Goal: Information Seeking & Learning: Find specific page/section

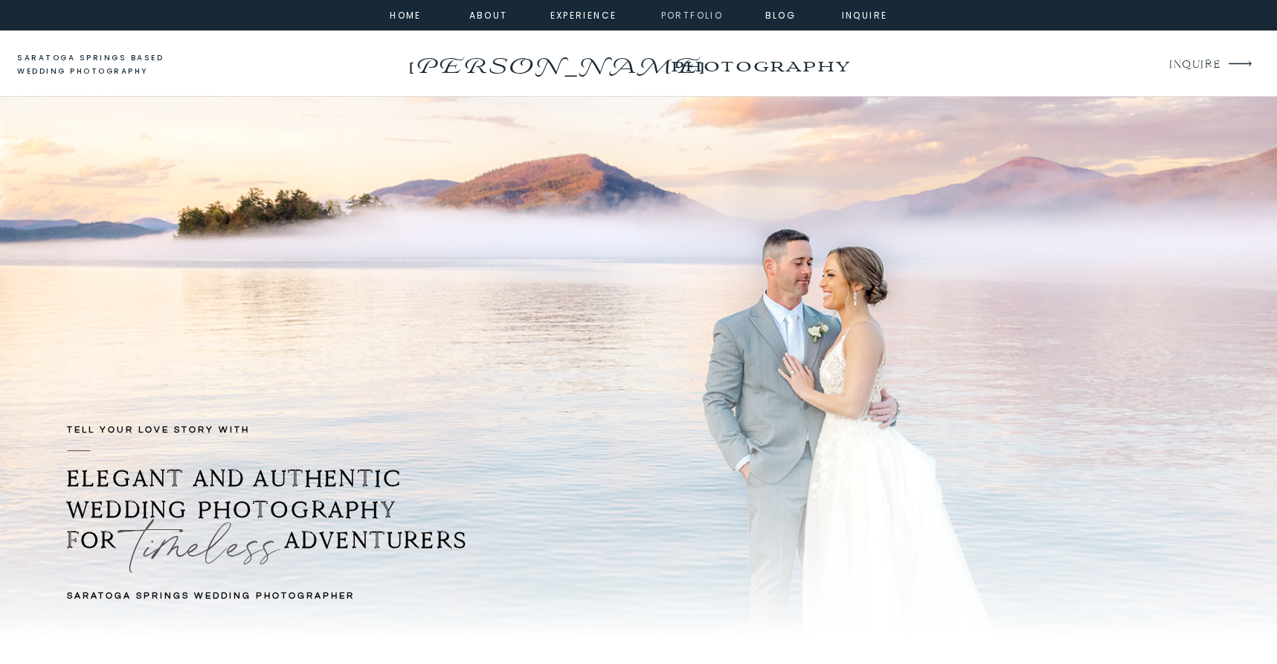
click at [708, 15] on nav "portfolio" at bounding box center [693, 13] width 64 height 13
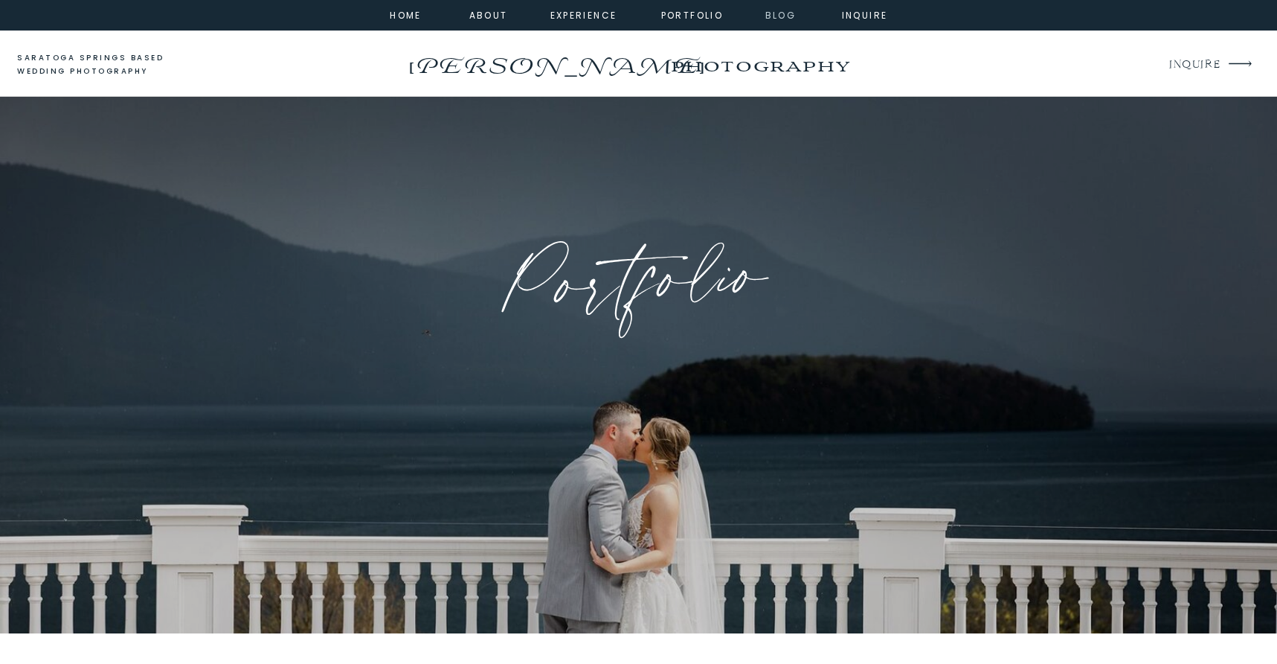
click at [797, 18] on nav "Blog" at bounding box center [781, 13] width 54 height 13
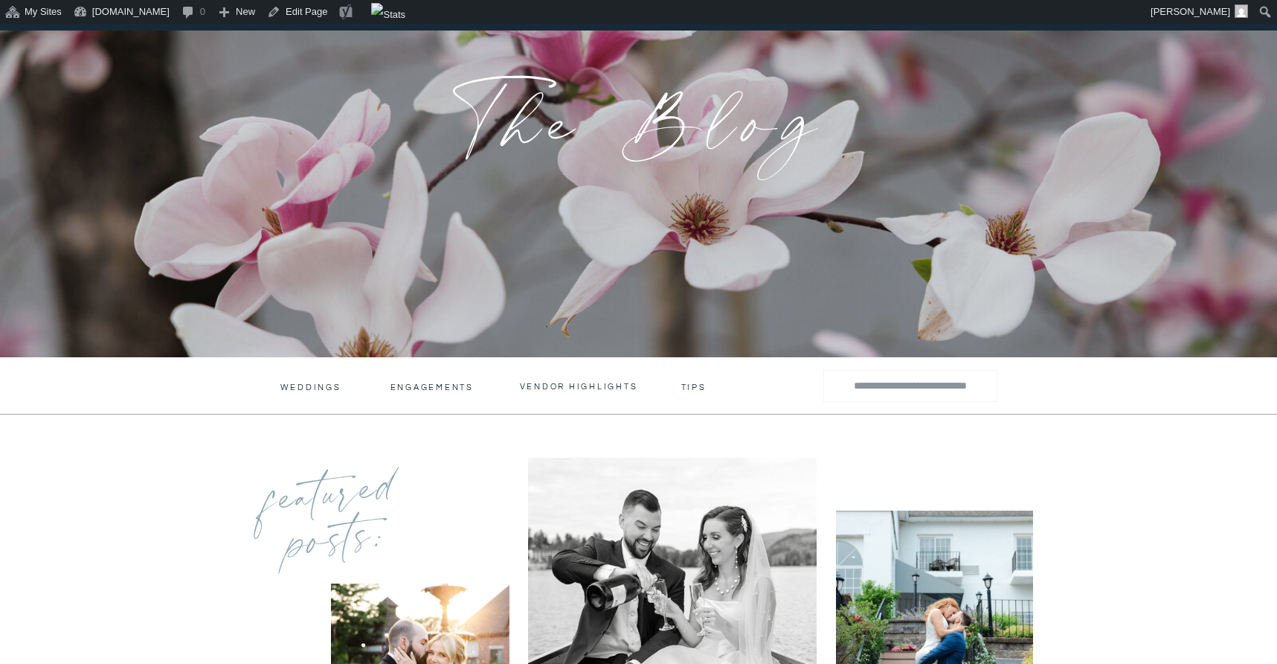
scroll to position [312, 0]
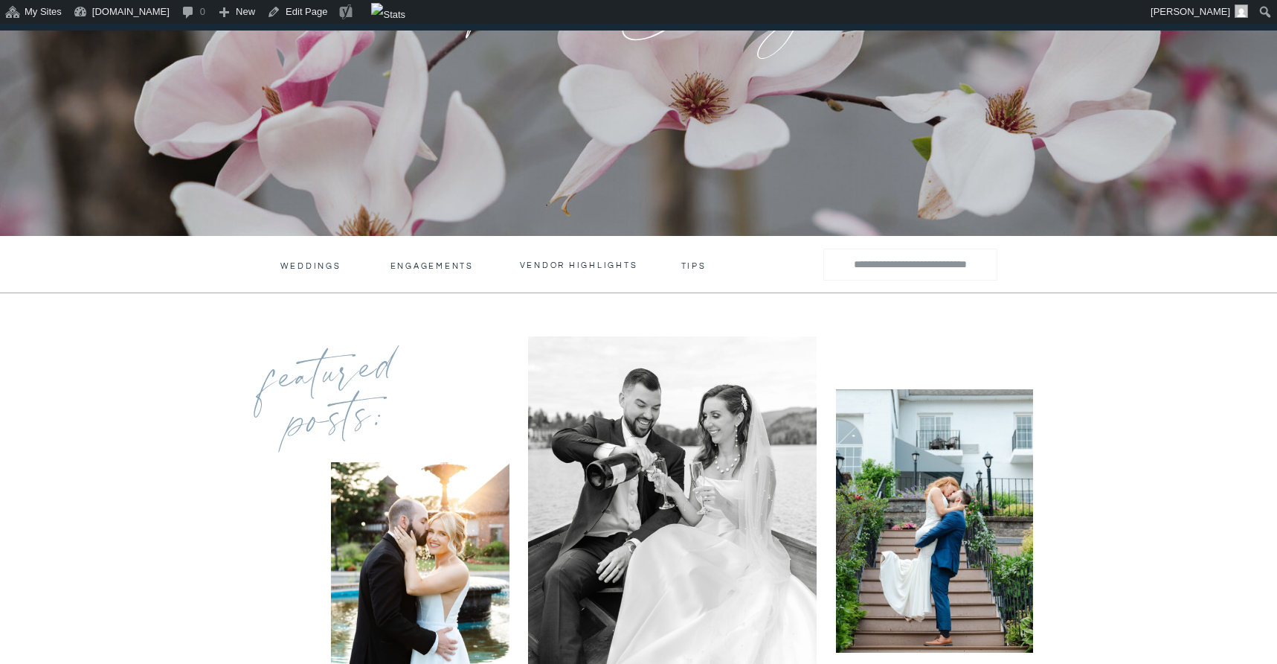
click at [988, 266] on div at bounding box center [911, 264] width 174 height 32
click at [950, 268] on input "Search for:" at bounding box center [910, 265] width 147 height 22
type input "*****"
